Goal: Navigation & Orientation: Find specific page/section

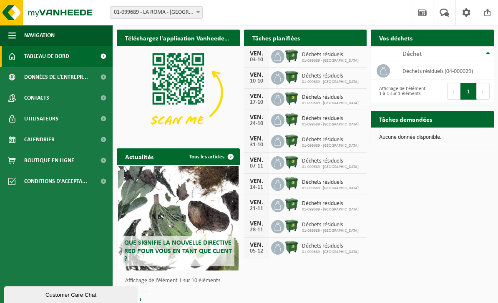
click at [18, 33] on button "Navigation" at bounding box center [56, 35] width 113 height 21
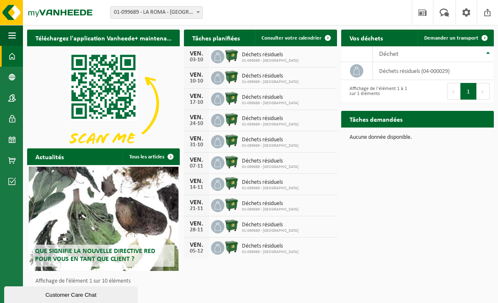
click at [15, 39] on span "button" at bounding box center [12, 35] width 8 height 21
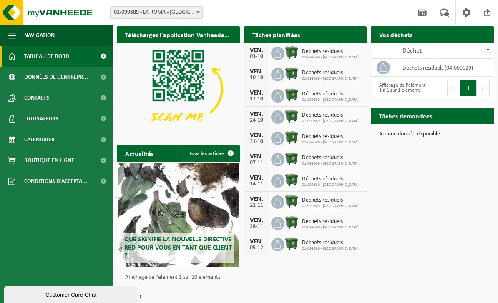
scroll to position [3, 0]
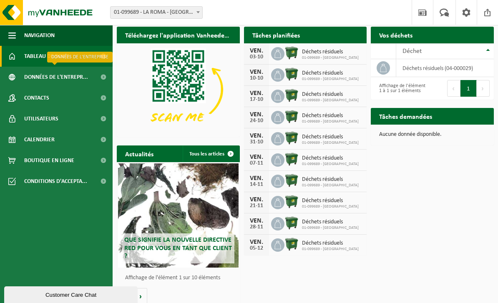
click at [31, 82] on span "Données de l'entrepr..." at bounding box center [56, 77] width 64 height 21
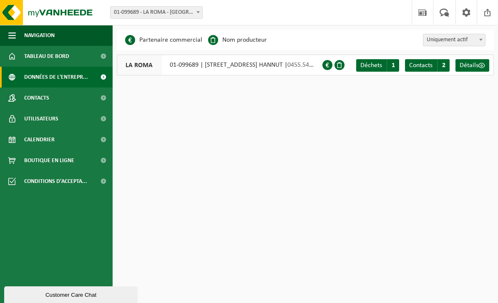
click at [26, 97] on span "Contacts" at bounding box center [36, 98] width 25 height 21
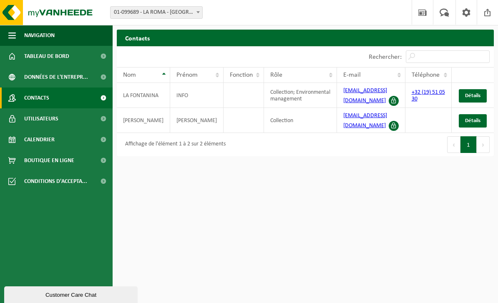
click at [32, 119] on span "Utilisateurs" at bounding box center [41, 118] width 34 height 21
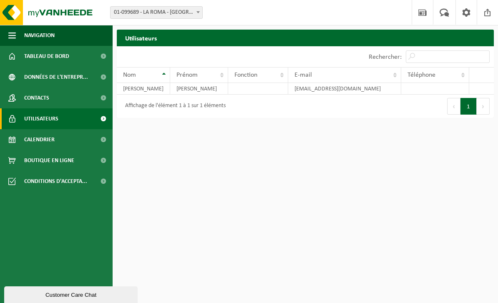
click at [33, 136] on span "Calendrier" at bounding box center [39, 139] width 30 height 21
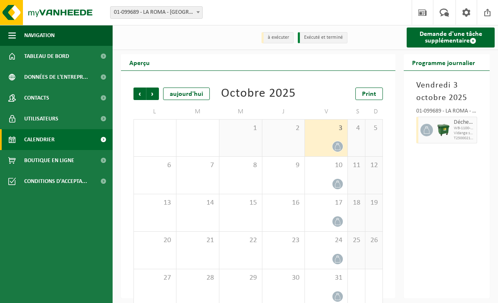
click at [40, 161] on span "Boutique en ligne" at bounding box center [49, 160] width 50 height 21
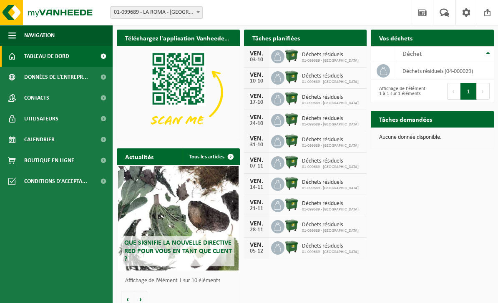
click at [469, 10] on span at bounding box center [466, 12] width 13 height 25
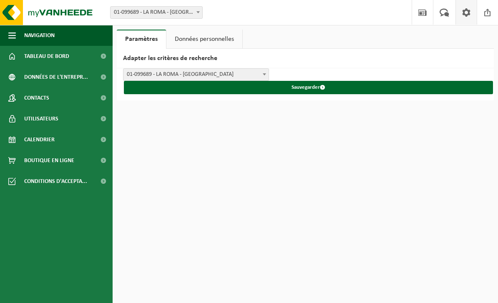
click at [206, 45] on link "Données personnelles" at bounding box center [204, 39] width 76 height 19
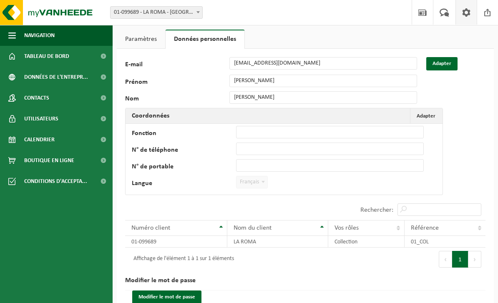
click at [26, 58] on span "Tableau de bord" at bounding box center [46, 56] width 45 height 21
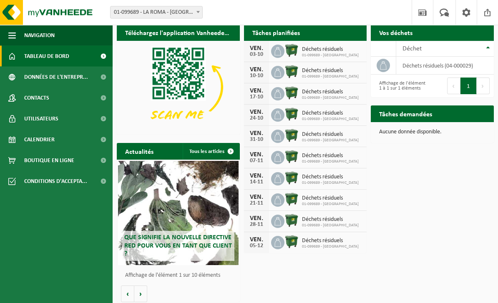
scroll to position [13, 0]
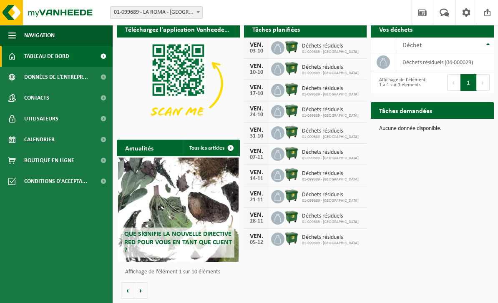
click at [139, 290] on button "Volgende" at bounding box center [140, 290] width 13 height 17
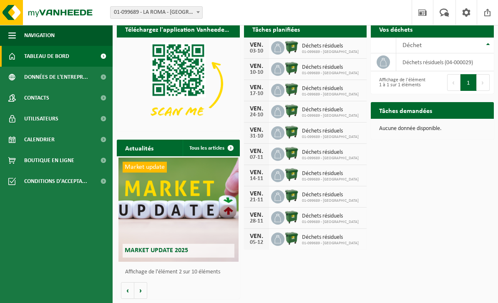
scroll to position [0, 0]
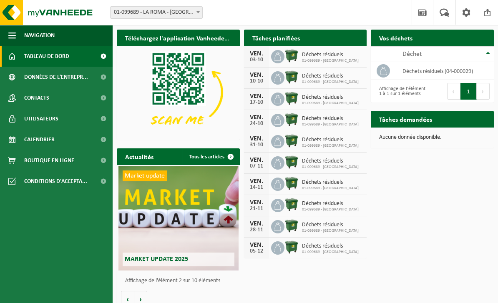
click at [154, 14] on span "01-099689 - LA ROMA - [GEOGRAPHIC_DATA]" at bounding box center [157, 13] width 92 height 12
click at [260, 45] on h2 "Tâches planifiées" at bounding box center [276, 38] width 64 height 16
click at [337, 239] on div "VEN. 05-12 Déchets résiduels 01-099689 - LA ROMA" at bounding box center [305, 248] width 123 height 21
click at [23, 81] on link "Données de l'entrepr..." at bounding box center [56, 77] width 113 height 21
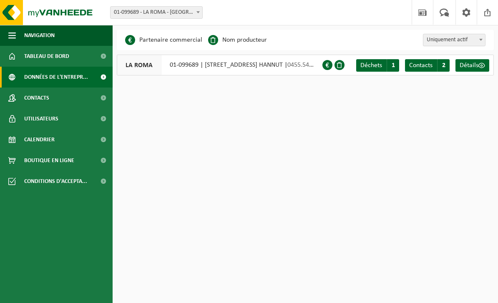
click at [473, 69] on link "Détails" at bounding box center [472, 65] width 34 height 13
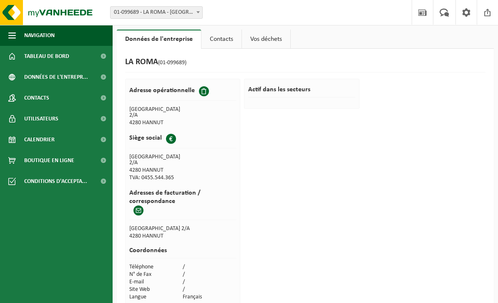
click at [230, 46] on link "Contacts" at bounding box center [221, 39] width 40 height 19
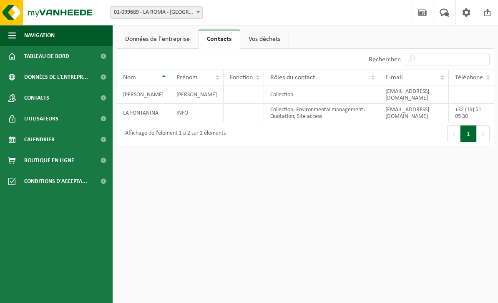
click at [277, 40] on link "Vos déchets" at bounding box center [264, 39] width 48 height 19
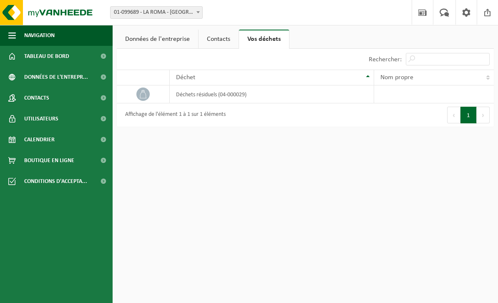
click at [54, 165] on span "Boutique en ligne" at bounding box center [49, 160] width 50 height 21
